Goal: Information Seeking & Learning: Learn about a topic

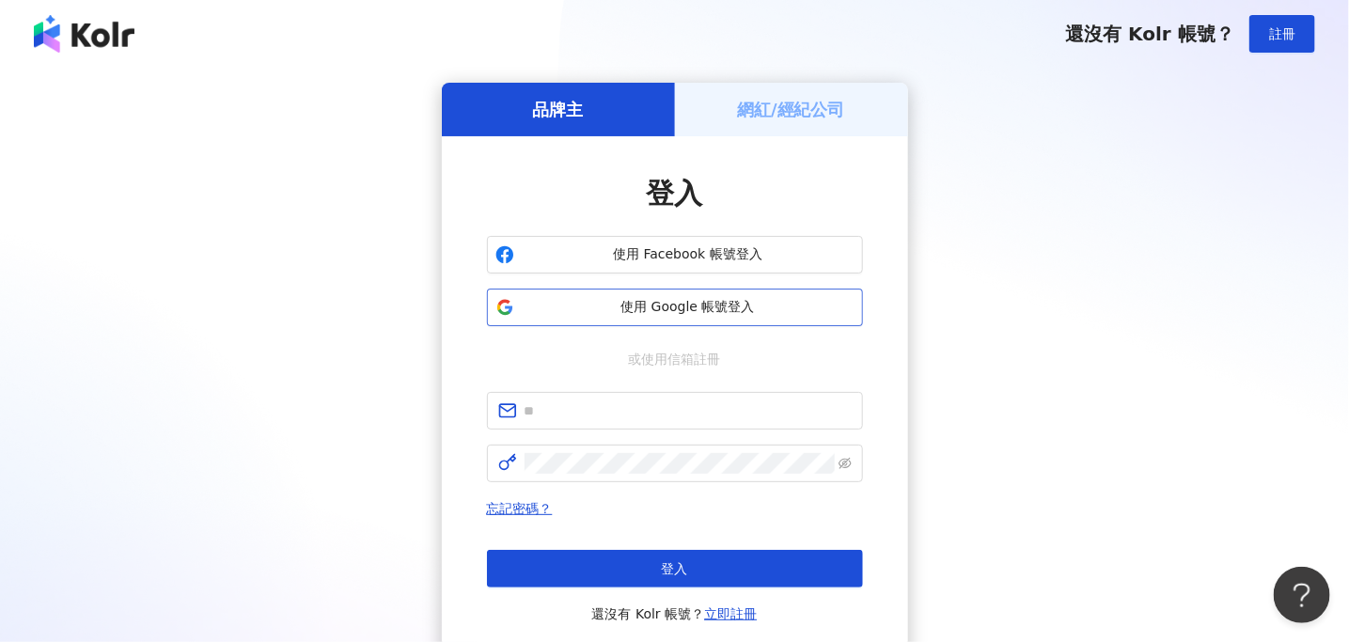
click at [711, 309] on span "使用 Google 帳號登入" at bounding box center [688, 307] width 333 height 19
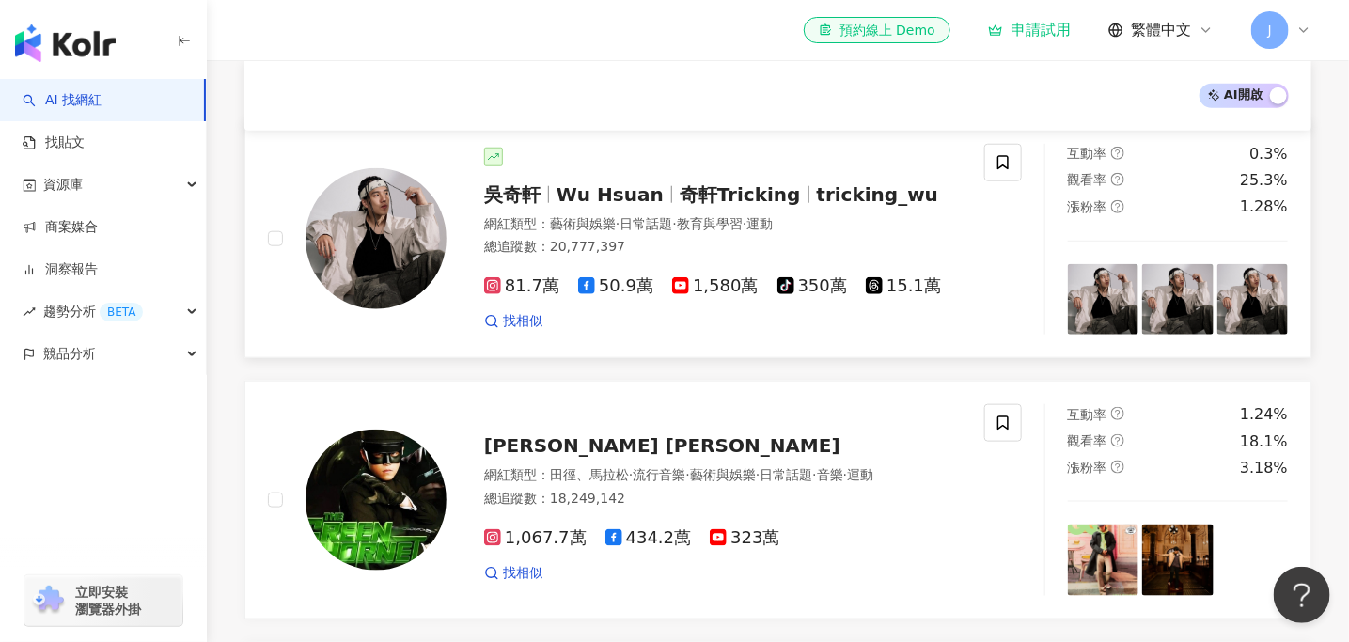
scroll to position [474, 0]
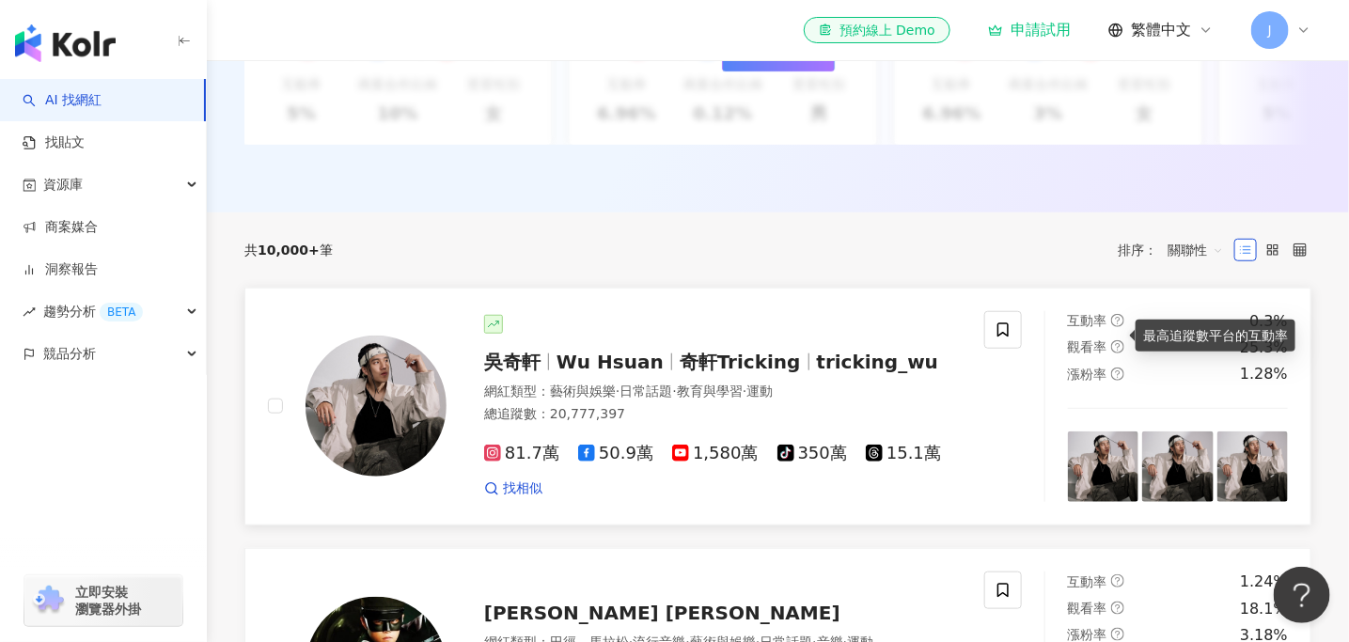
click at [1117, 327] on icon "question-circle" at bounding box center [1117, 320] width 13 height 13
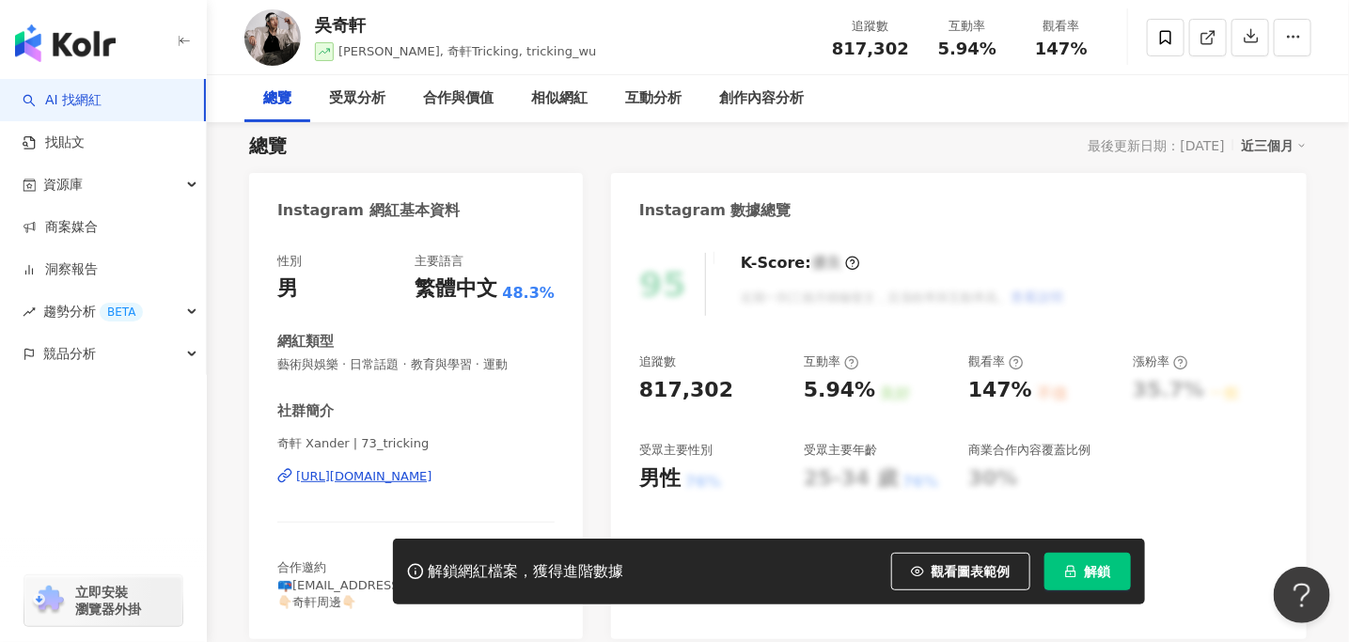
scroll to position [282, 0]
